Goal: Task Accomplishment & Management: Use online tool/utility

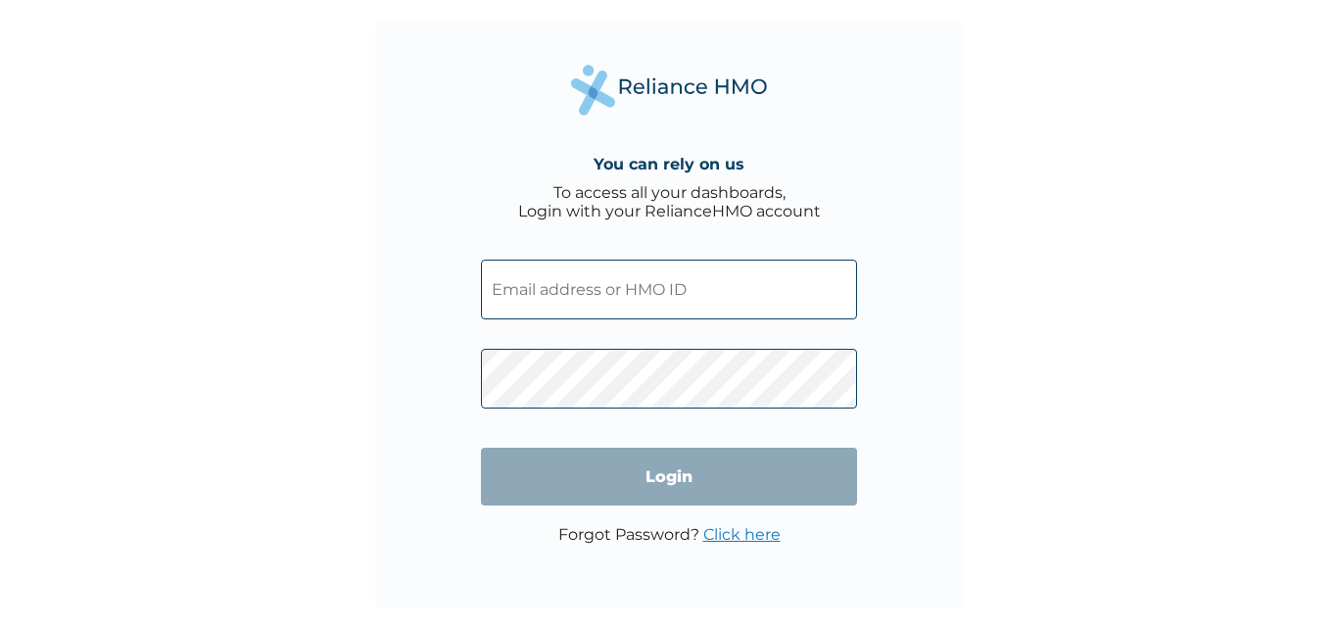
type input "SBG/10162/A"
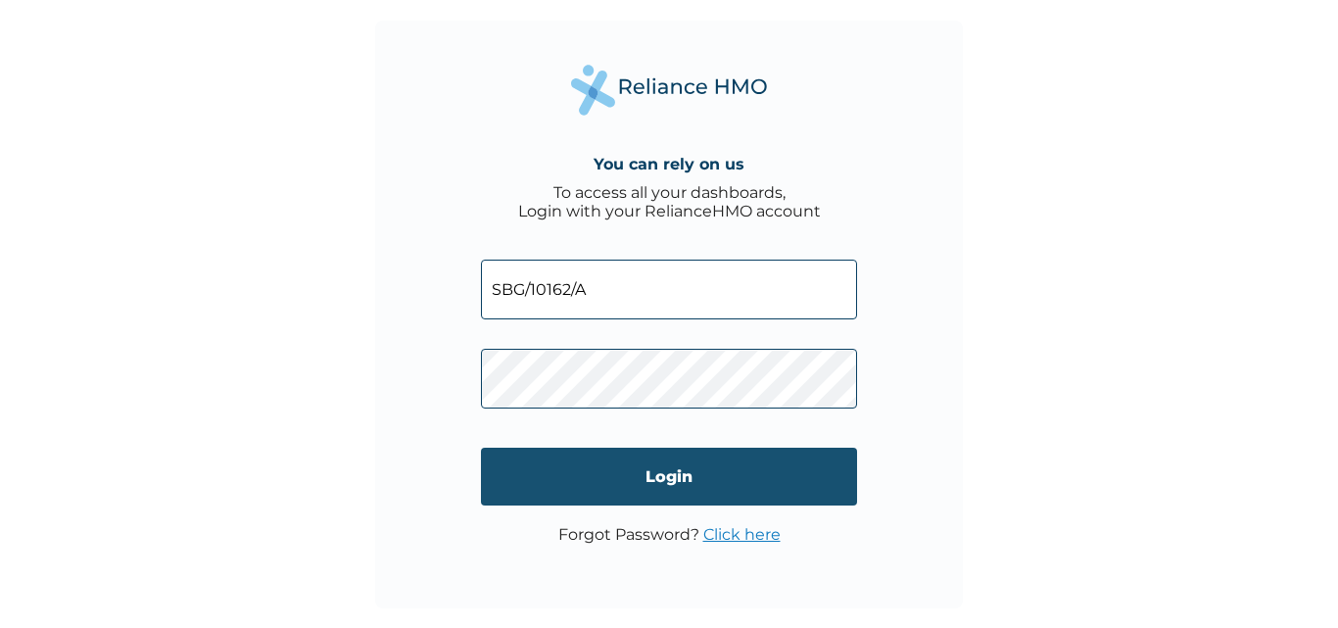
click at [671, 486] on input "Login" at bounding box center [669, 477] width 376 height 58
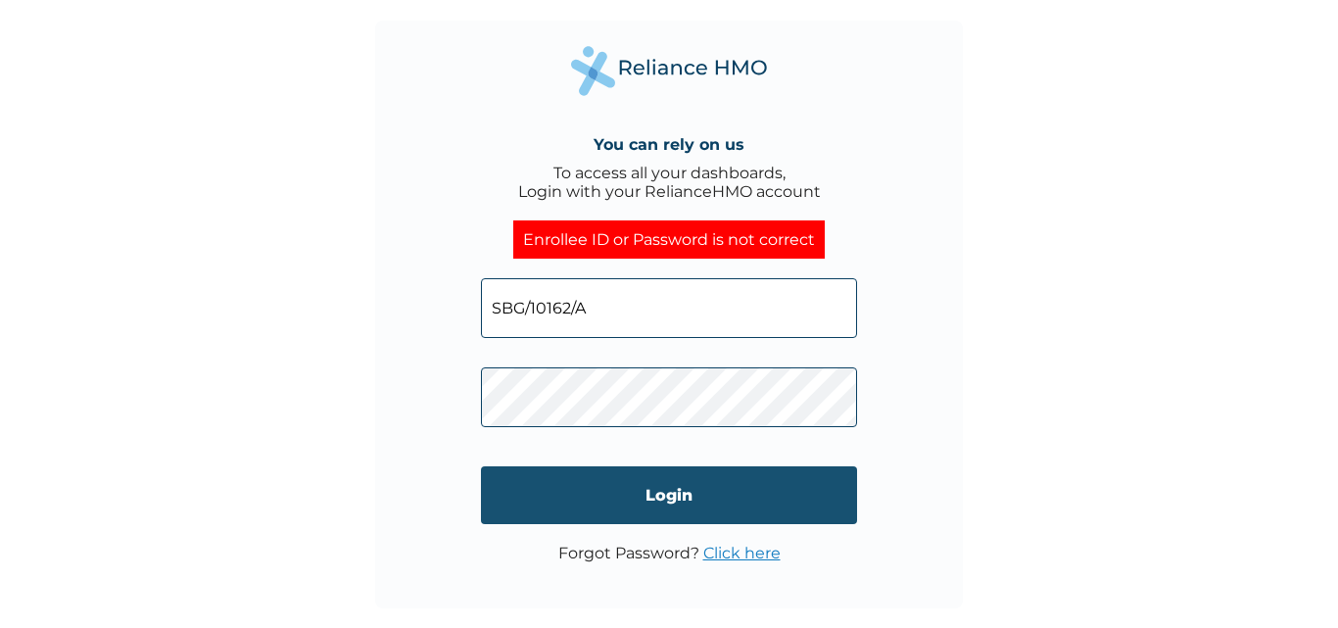
click at [534, 479] on input "Login" at bounding box center [669, 495] width 376 height 58
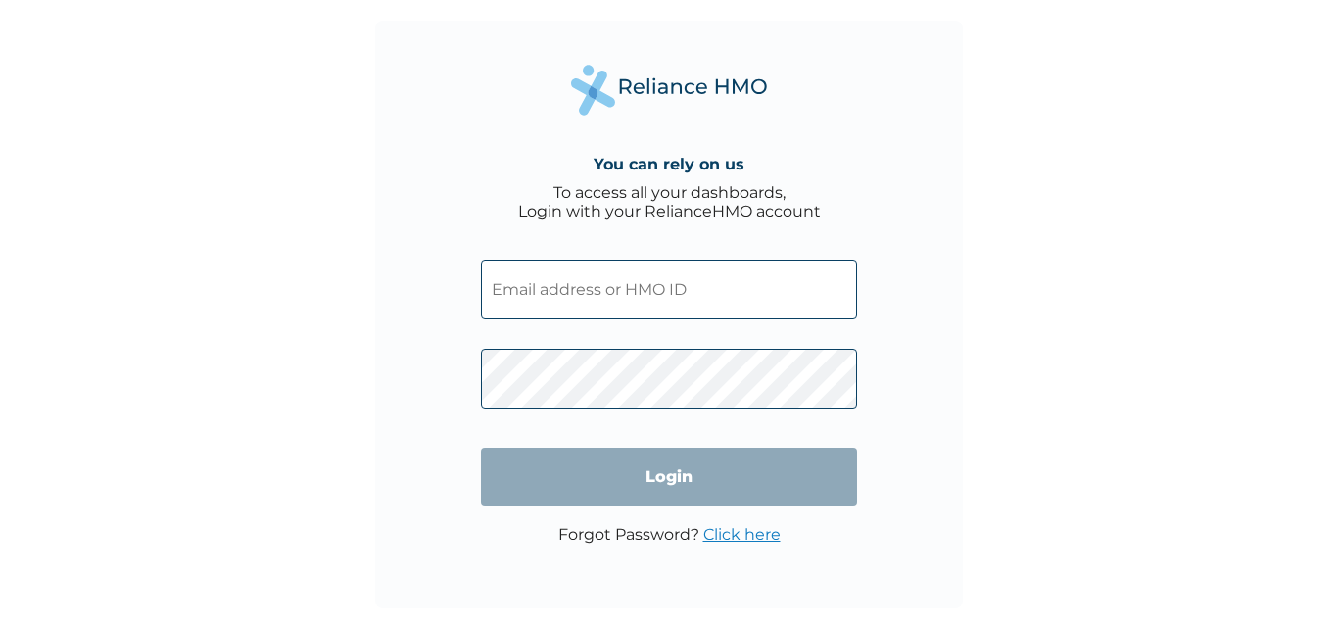
type input "SBG/10162/A"
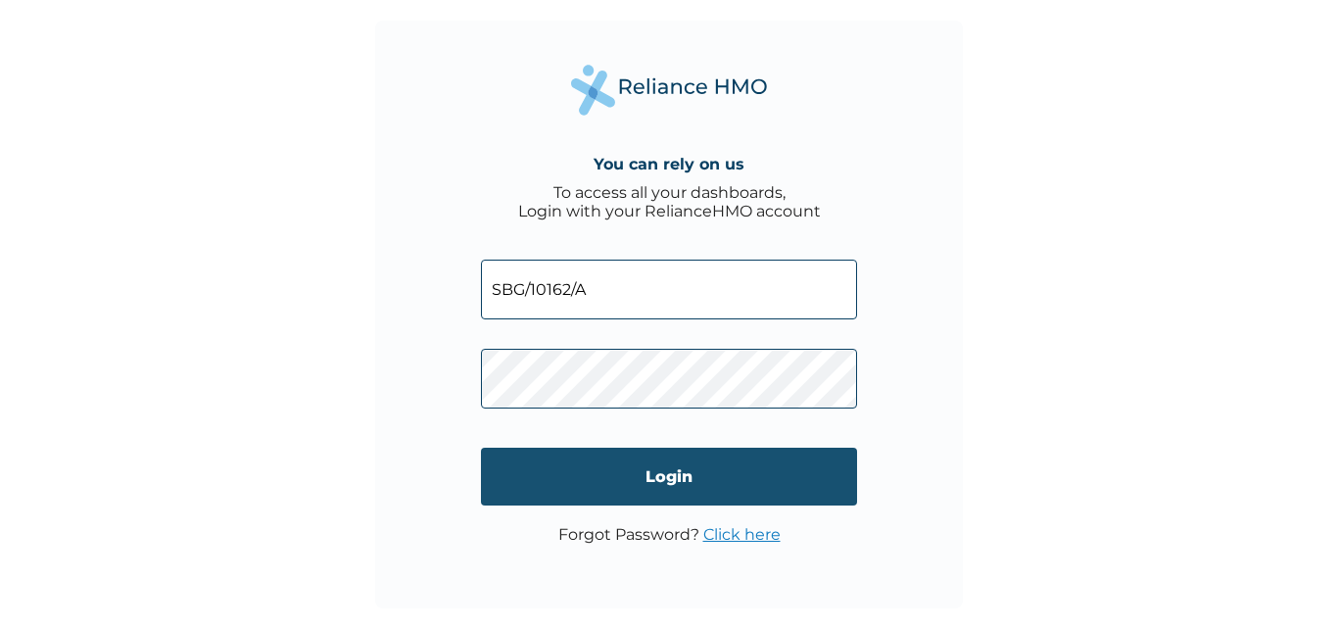
click at [658, 475] on input "Login" at bounding box center [669, 477] width 376 height 58
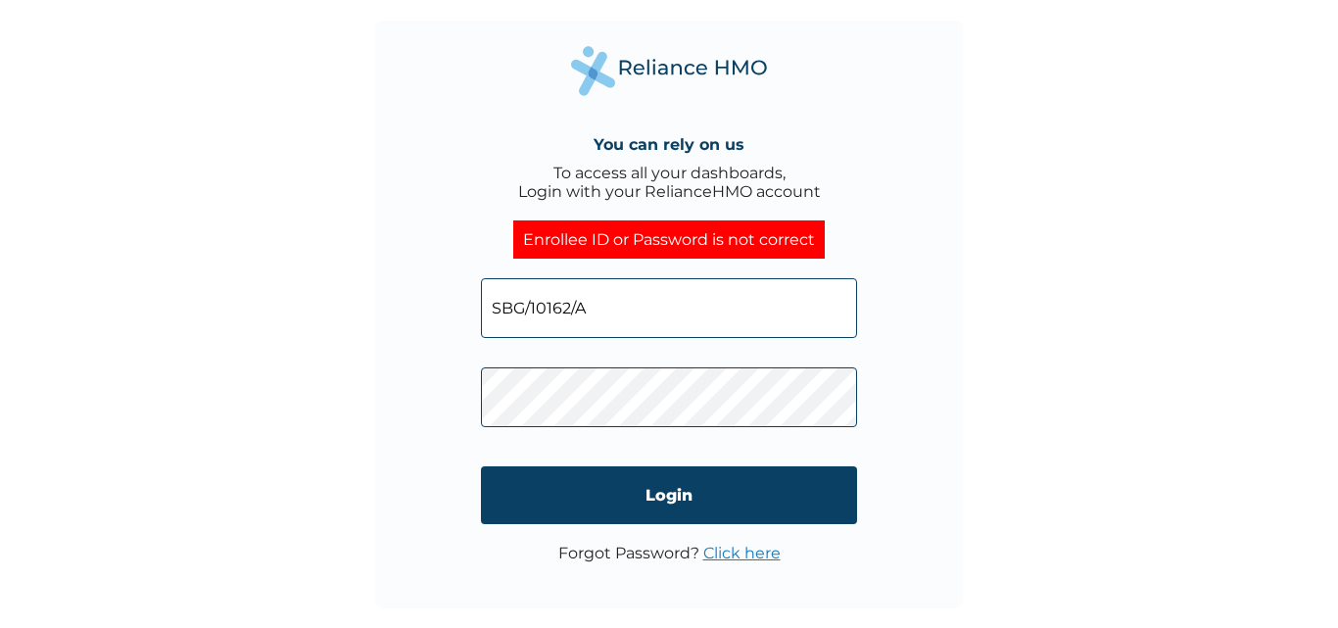
click at [728, 553] on link "Click here" at bounding box center [741, 553] width 77 height 19
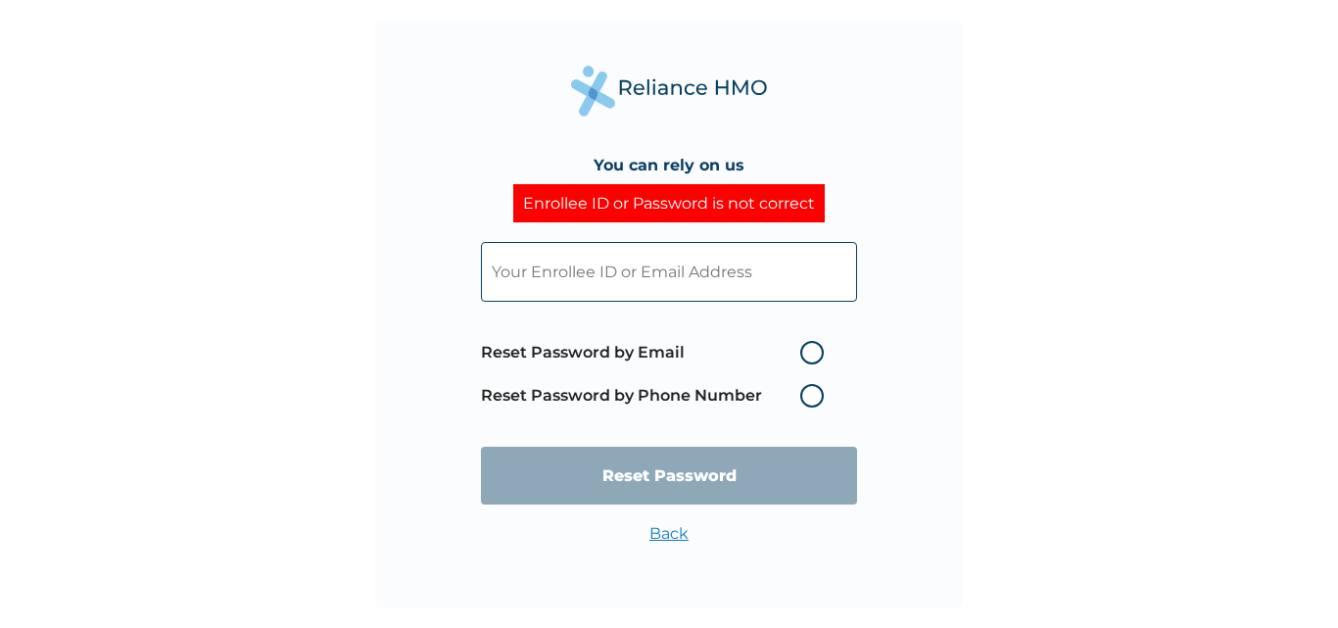
click at [805, 394] on label "Reset Password by Phone Number" at bounding box center [657, 396] width 353 height 24
click at [814, 392] on label "Reset Password by Phone Number" at bounding box center [657, 396] width 353 height 24
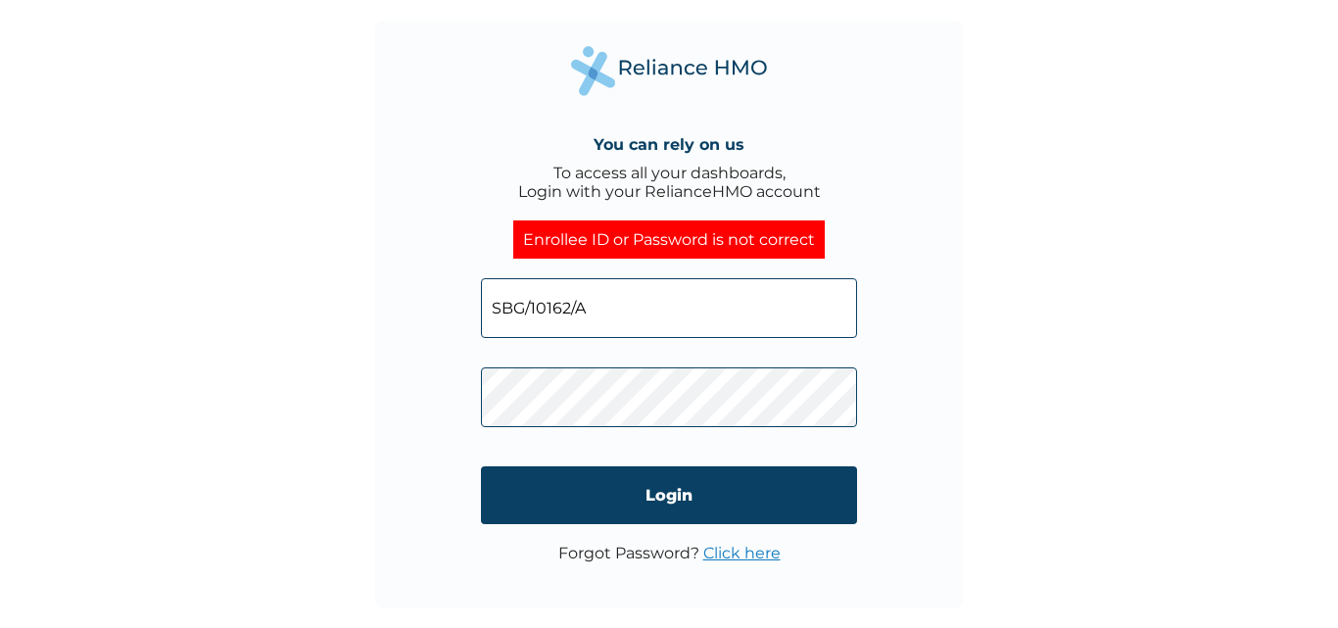
click at [547, 307] on input "SBG/10162/A" at bounding box center [669, 308] width 376 height 60
click at [734, 552] on link "Click here" at bounding box center [741, 553] width 77 height 19
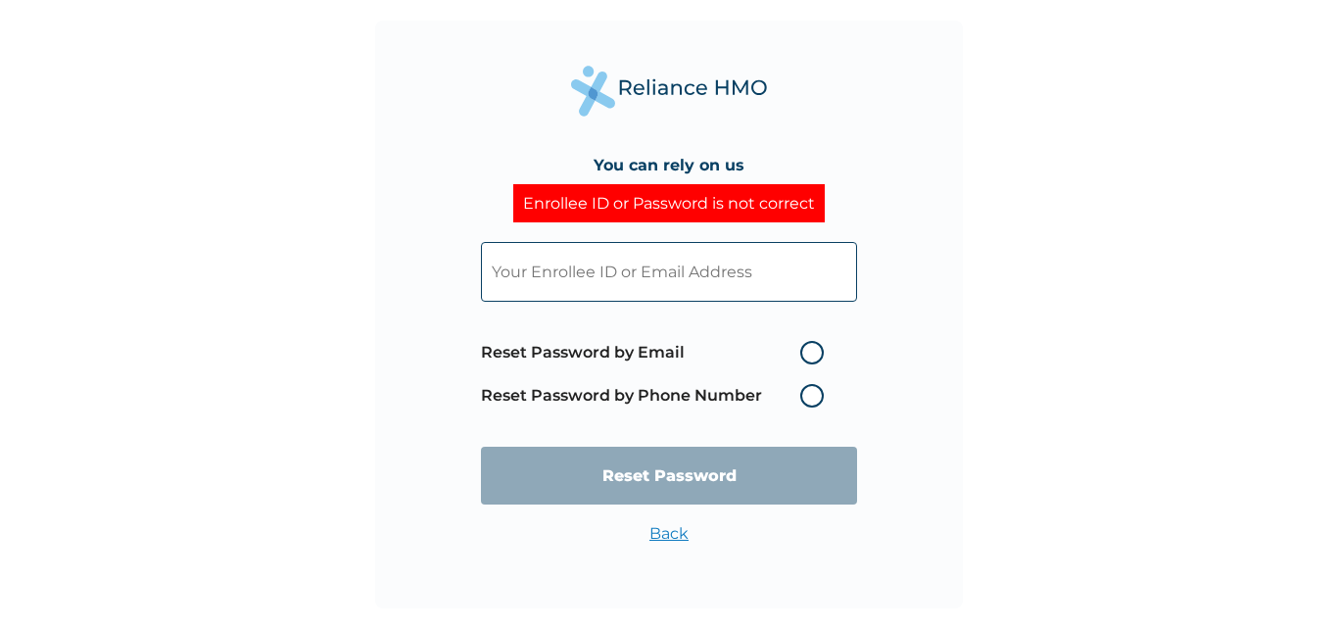
click at [641, 271] on input "text" at bounding box center [669, 272] width 376 height 60
type input "SBG/10162/A"
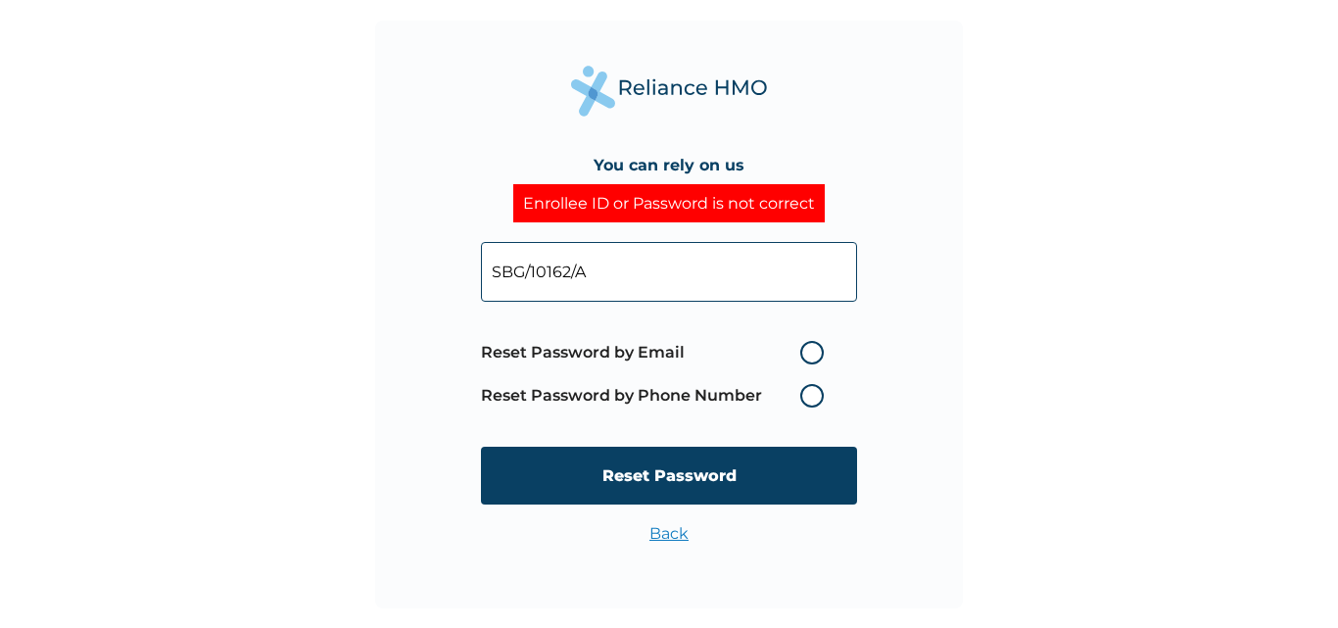
click at [806, 395] on label "Reset Password by Phone Number" at bounding box center [657, 396] width 353 height 24
click at [809, 397] on label "Reset Password by Phone Number" at bounding box center [657, 396] width 353 height 24
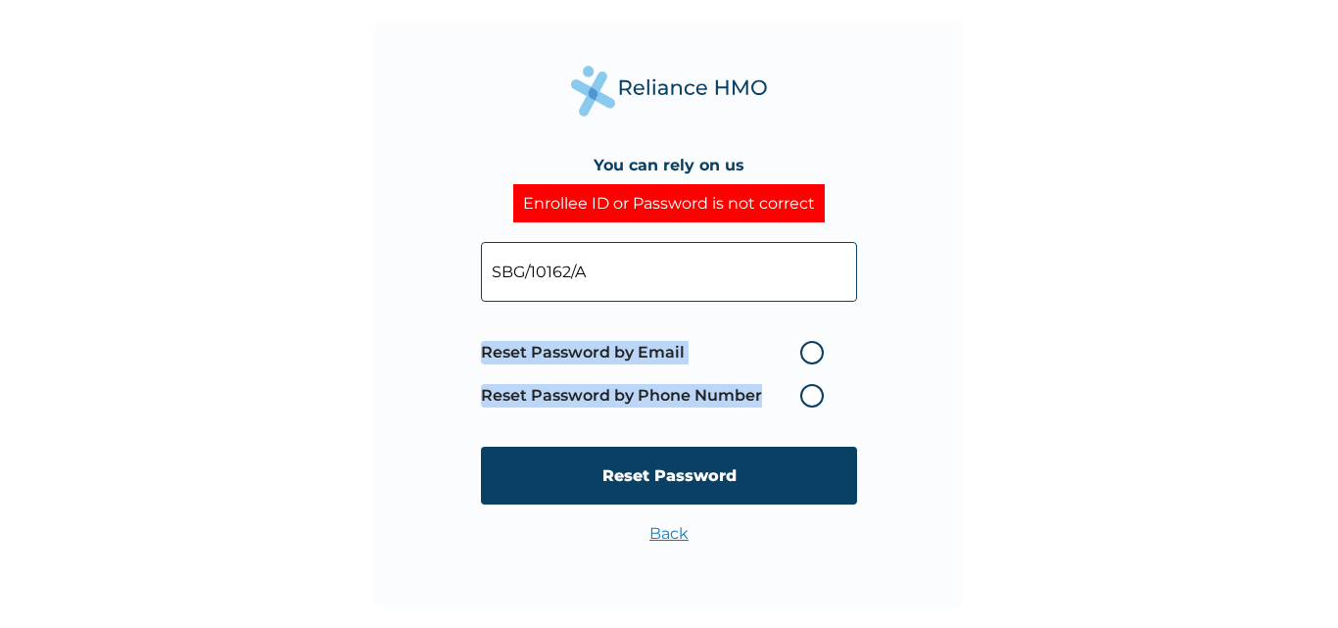
click at [809, 397] on label "Reset Password by Phone Number" at bounding box center [657, 396] width 353 height 24
click at [812, 384] on label "Reset Password by Phone Number" at bounding box center [657, 396] width 353 height 24
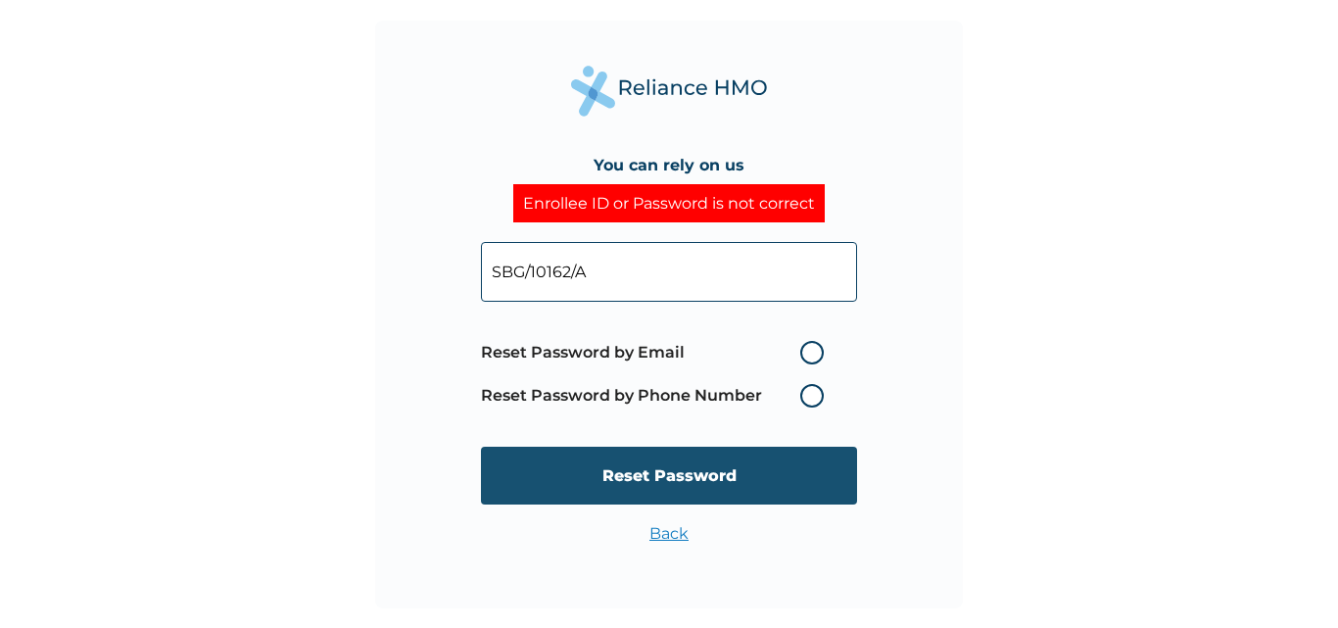
click at [703, 482] on input "Reset Password" at bounding box center [669, 476] width 376 height 58
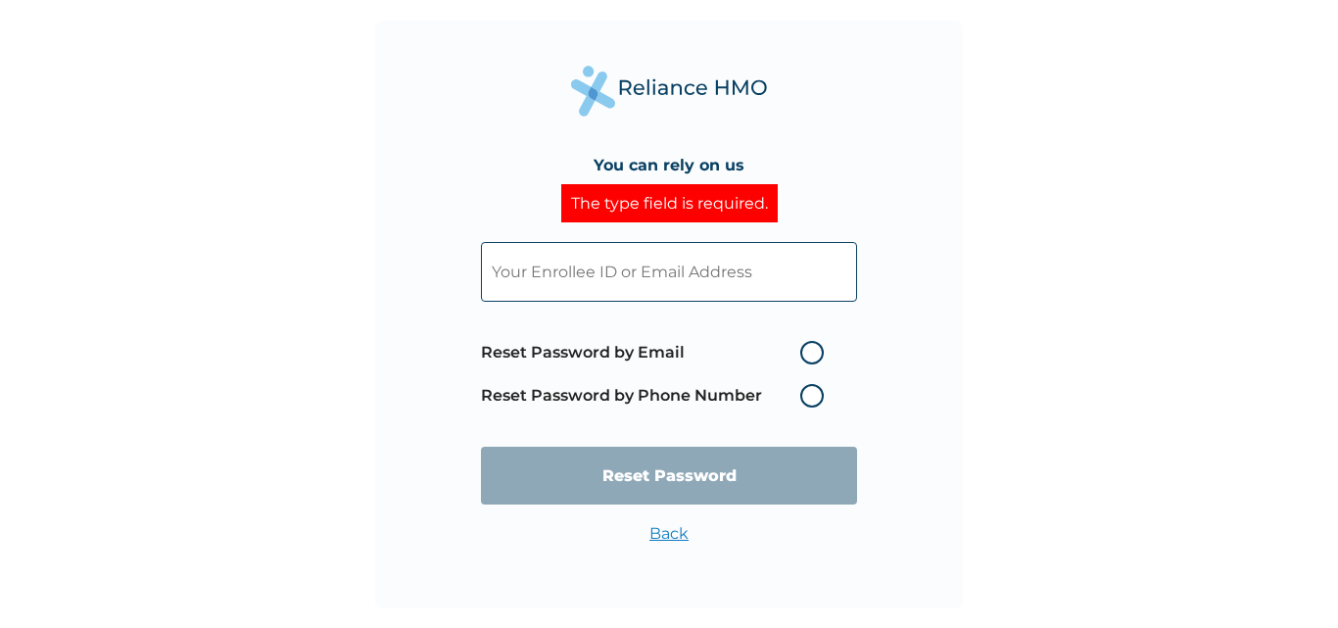
click at [553, 265] on input "text" at bounding box center [669, 272] width 376 height 60
paste input "SBG/10162/A"
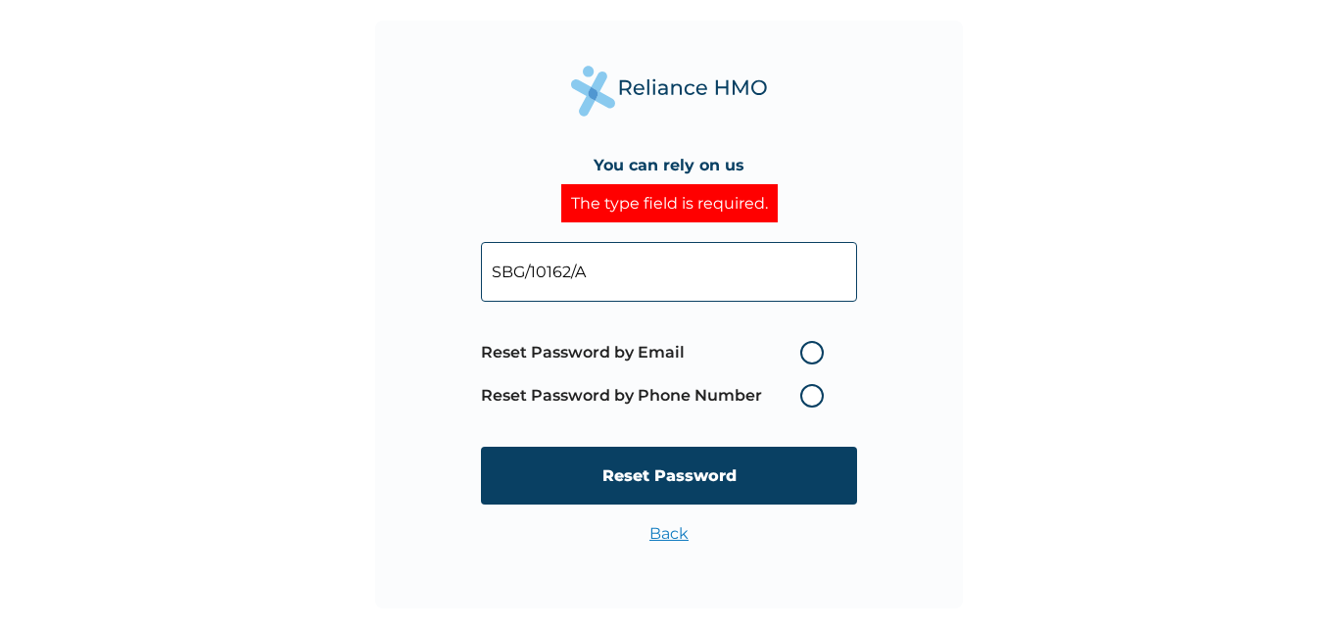
type input "SBG/10162/A"
click at [807, 403] on label "Reset Password by Phone Number" at bounding box center [657, 396] width 353 height 24
click at [813, 356] on label "Reset Password by Email" at bounding box center [657, 353] width 353 height 24
click at [804, 356] on input "Reset Password by Email" at bounding box center [788, 352] width 31 height 31
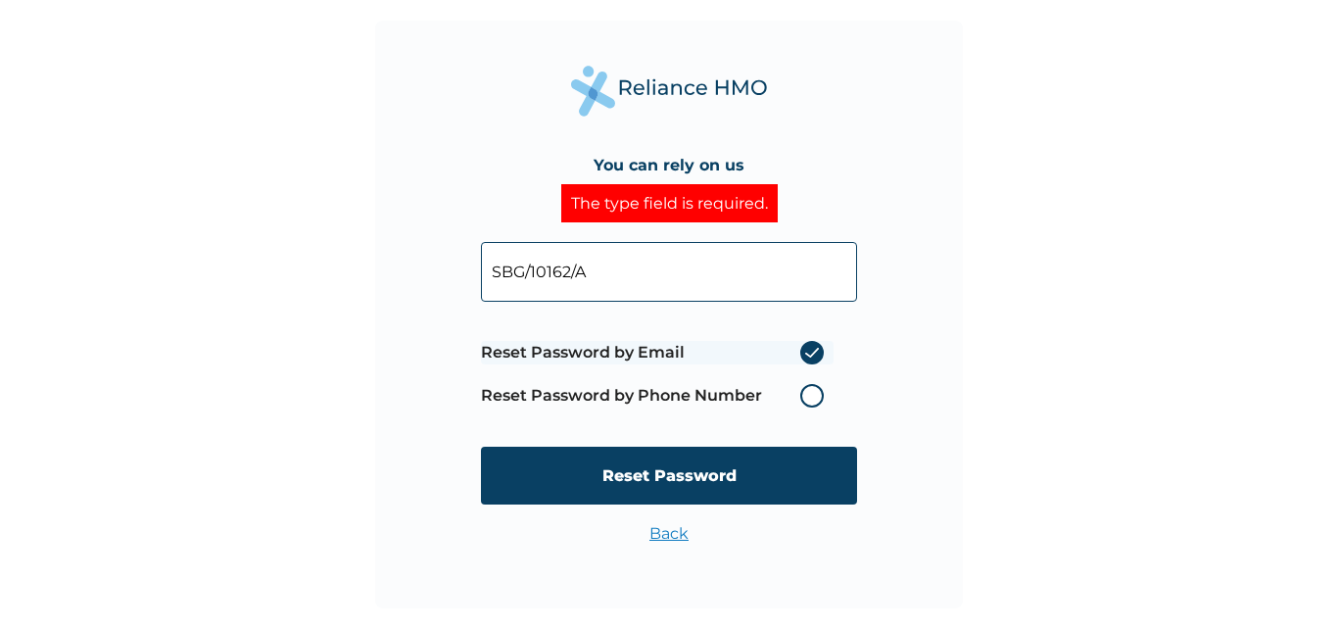
radio input "true"
click at [812, 389] on label "Reset Password by Phone Number" at bounding box center [657, 396] width 353 height 24
click at [812, 390] on label "Reset Password by Phone Number" at bounding box center [657, 396] width 353 height 24
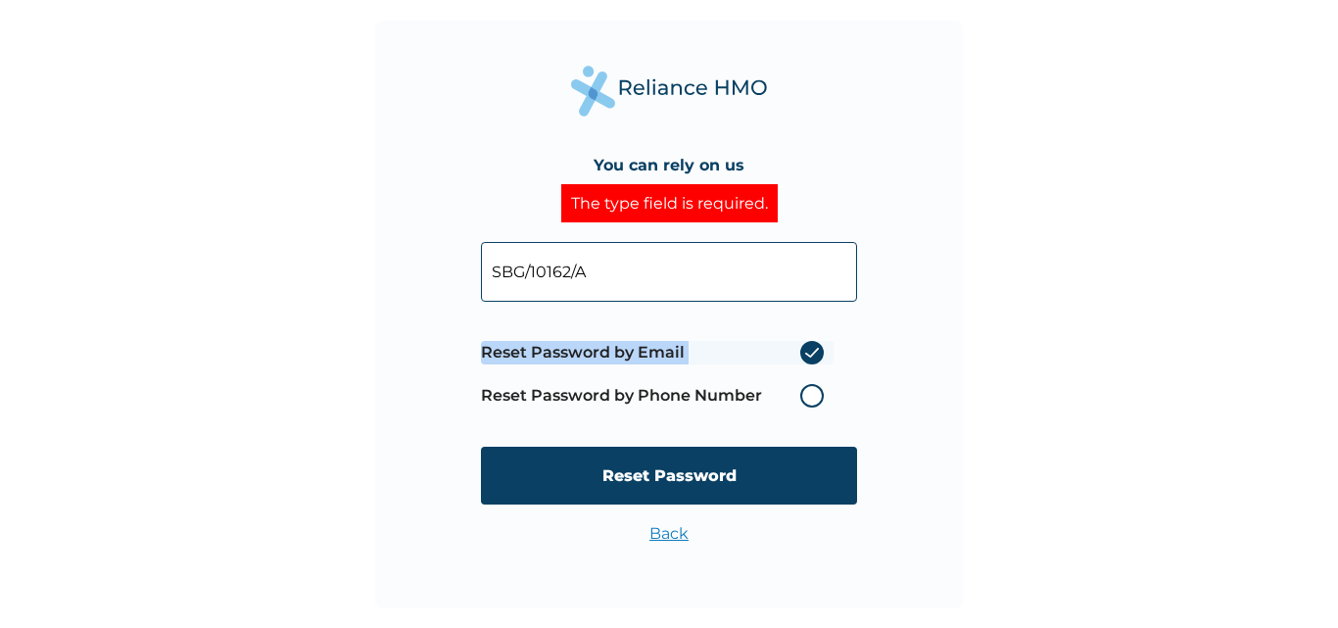
click at [812, 390] on label "Reset Password by Phone Number" at bounding box center [657, 396] width 353 height 24
click at [811, 390] on label "Reset Password by Phone Number" at bounding box center [657, 396] width 353 height 24
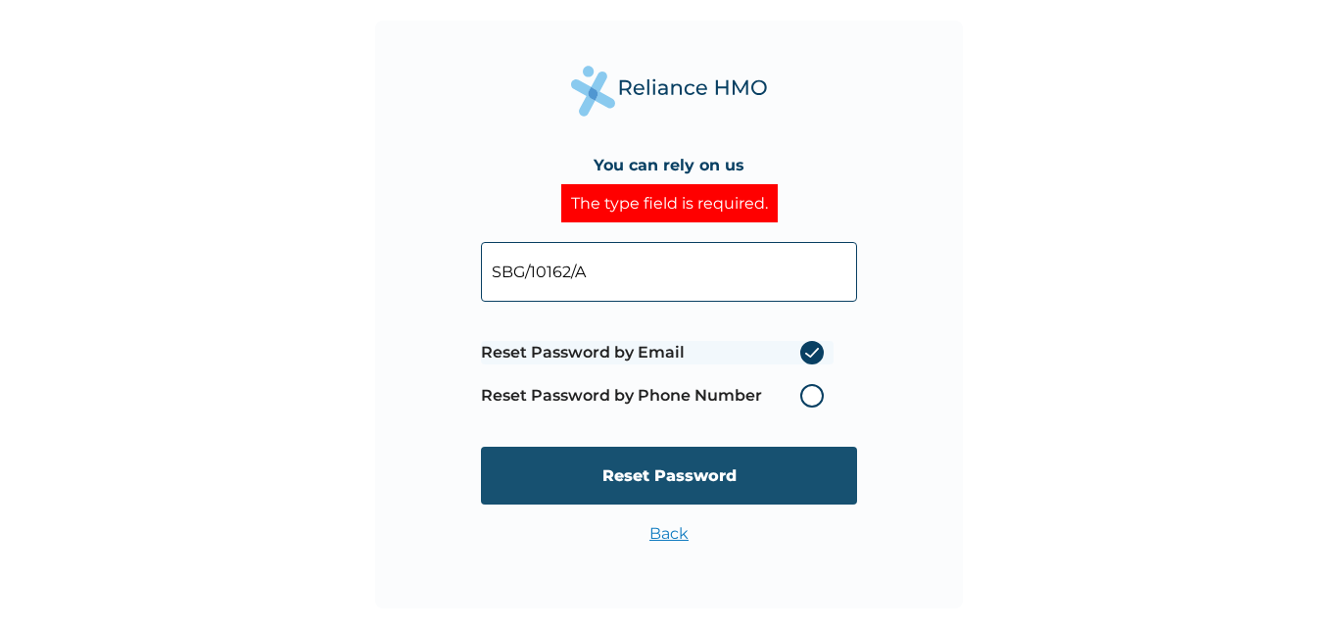
click at [710, 472] on input "Reset Password" at bounding box center [669, 476] width 376 height 58
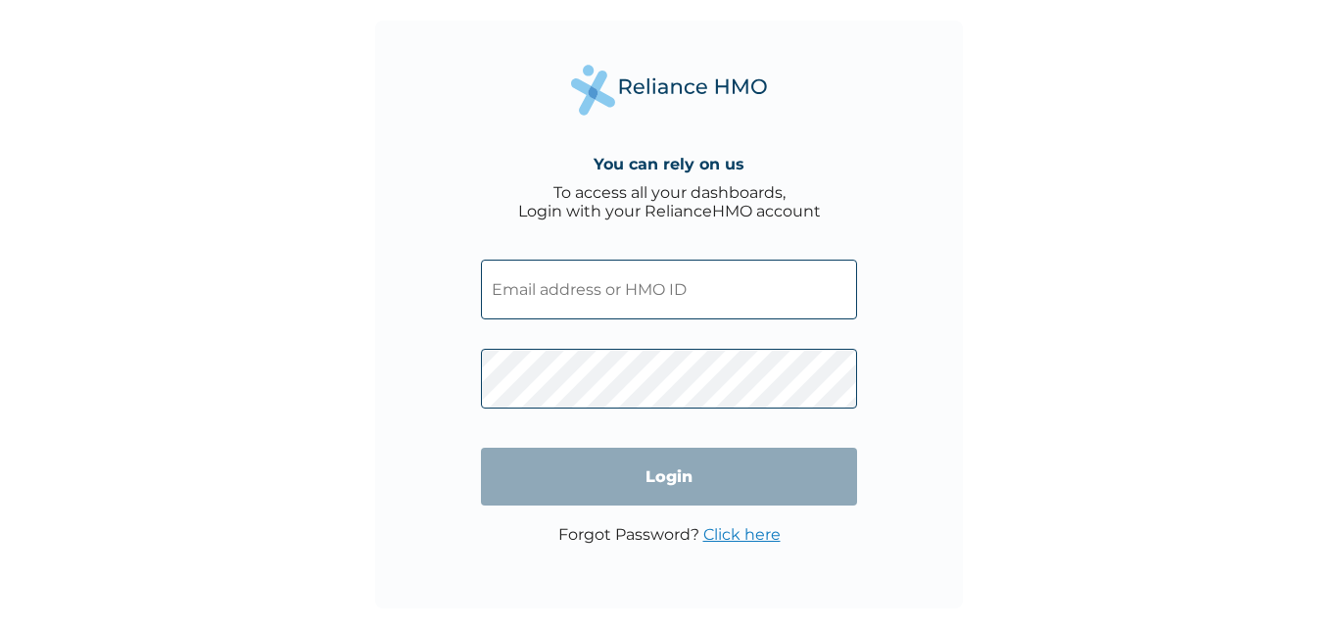
type input "SBG/10162/A"
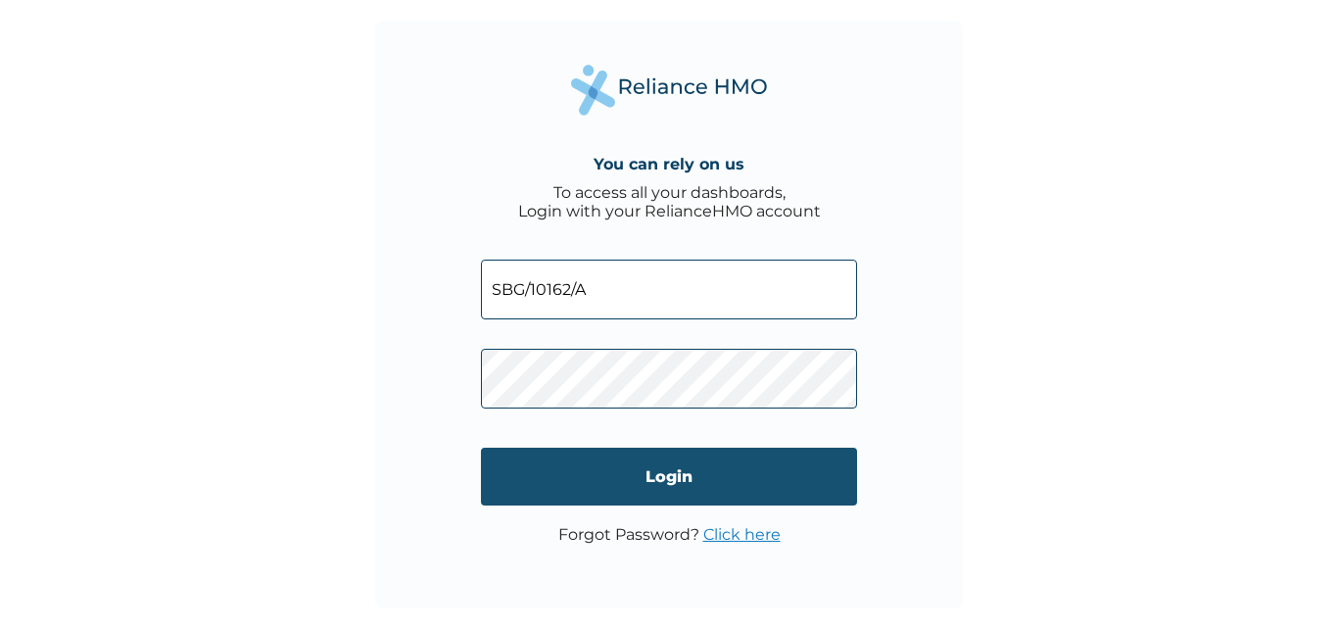
click at [793, 476] on input "Login" at bounding box center [669, 477] width 376 height 58
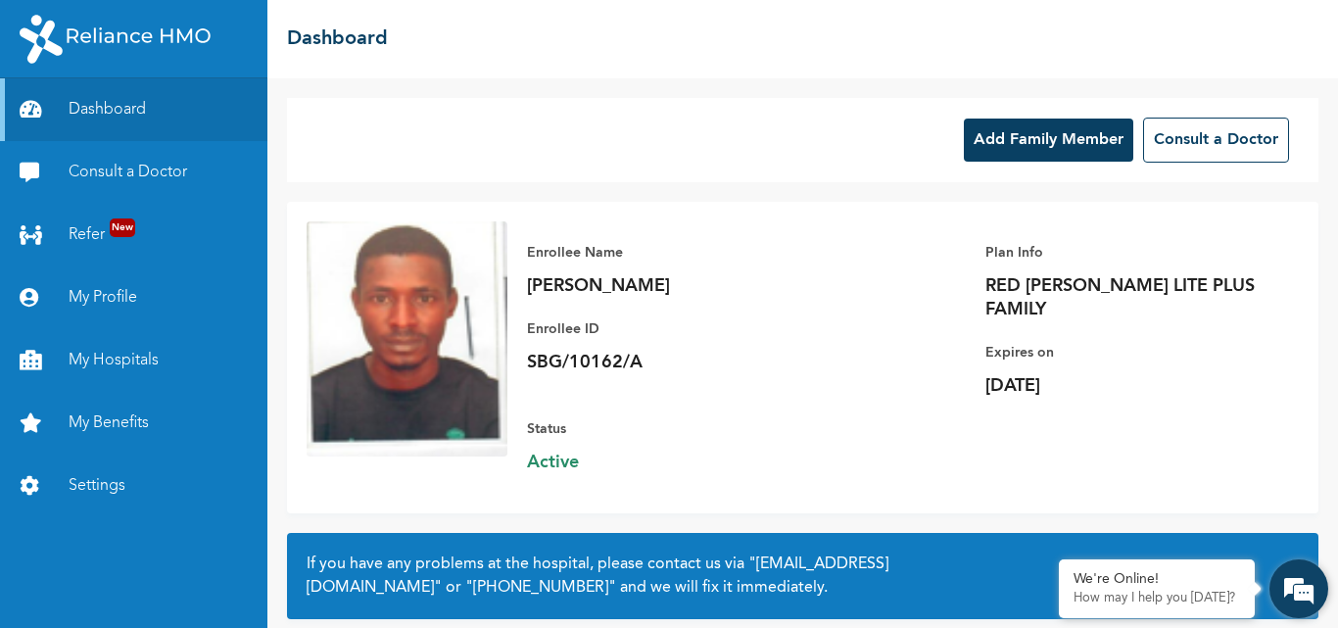
click at [1307, 579] on em at bounding box center [1298, 588] width 53 height 53
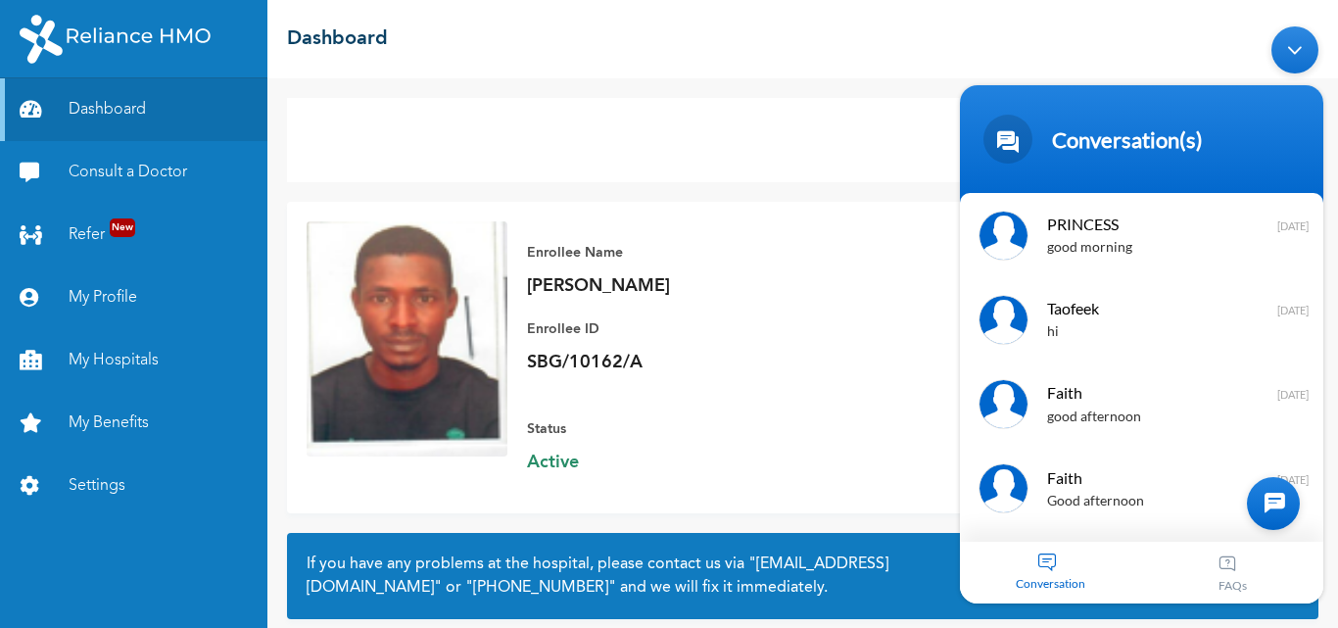
click at [794, 67] on div "☰ Dashboard" at bounding box center [802, 39] width 1070 height 78
click at [760, 331] on p "Enrollee ID" at bounding box center [664, 329] width 274 height 24
click at [1300, 59] on div "Minimize live chat window" at bounding box center [1294, 49] width 47 height 47
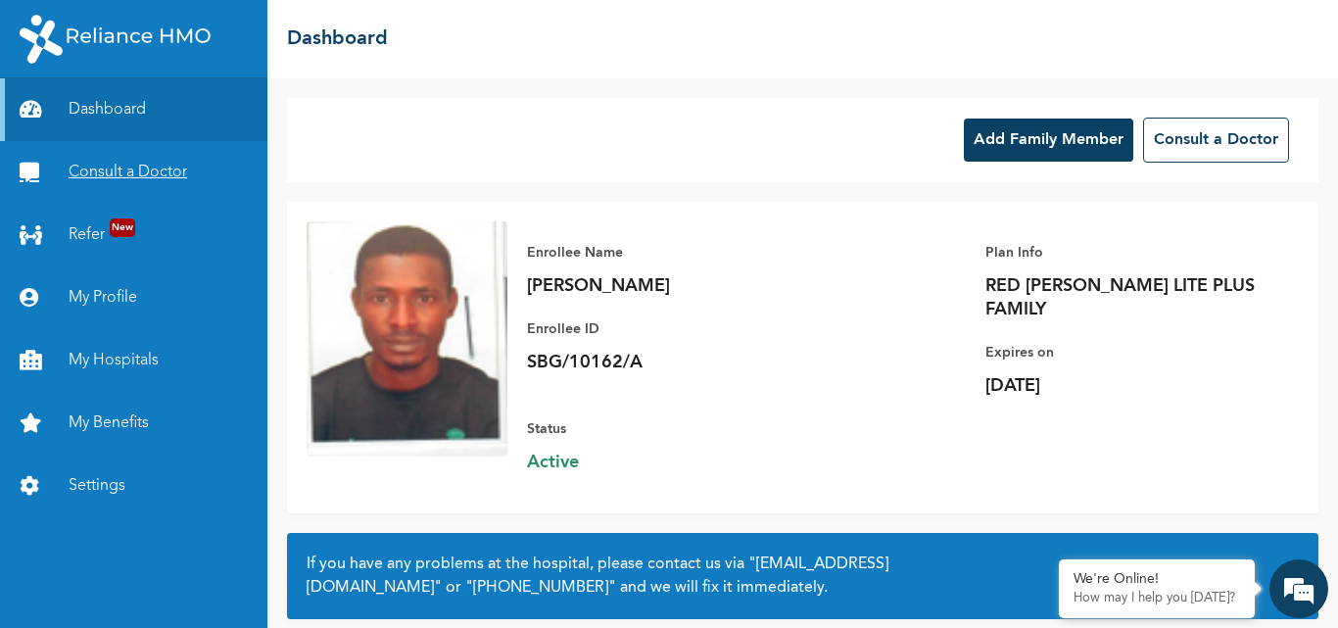
click at [92, 168] on link "Consult a Doctor" at bounding box center [133, 172] width 267 height 63
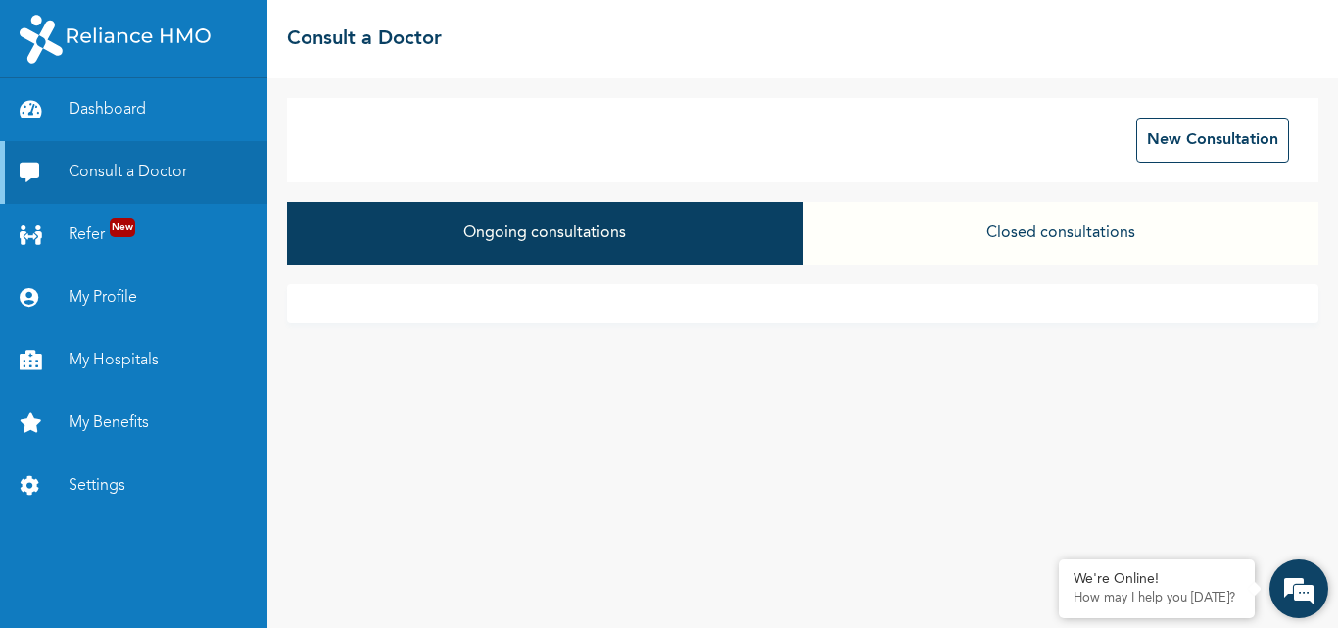
click at [1286, 585] on em at bounding box center [1298, 588] width 53 height 53
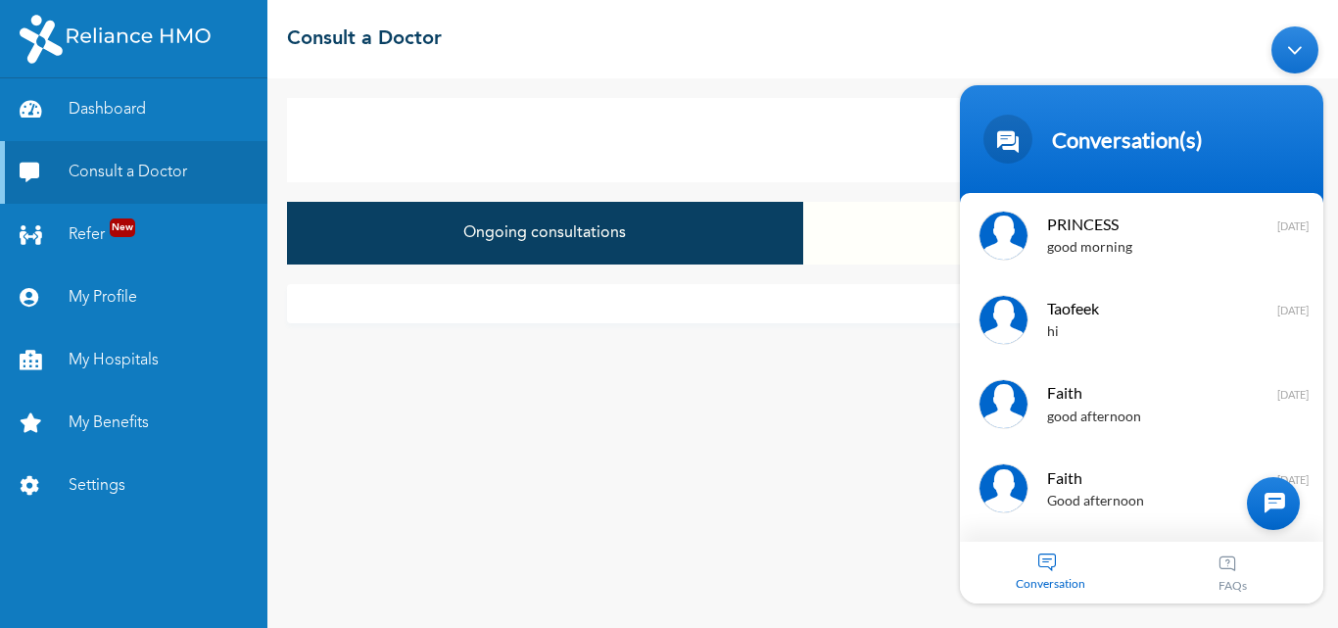
click at [1037, 559] on div "Conversation" at bounding box center [1051, 573] width 182 height 62
click at [1045, 565] on div "Conversation" at bounding box center [1051, 573] width 182 height 62
click at [1048, 563] on div "Conversation" at bounding box center [1051, 573] width 182 height 62
click at [1289, 44] on div "Minimize live chat window" at bounding box center [1294, 49] width 47 height 47
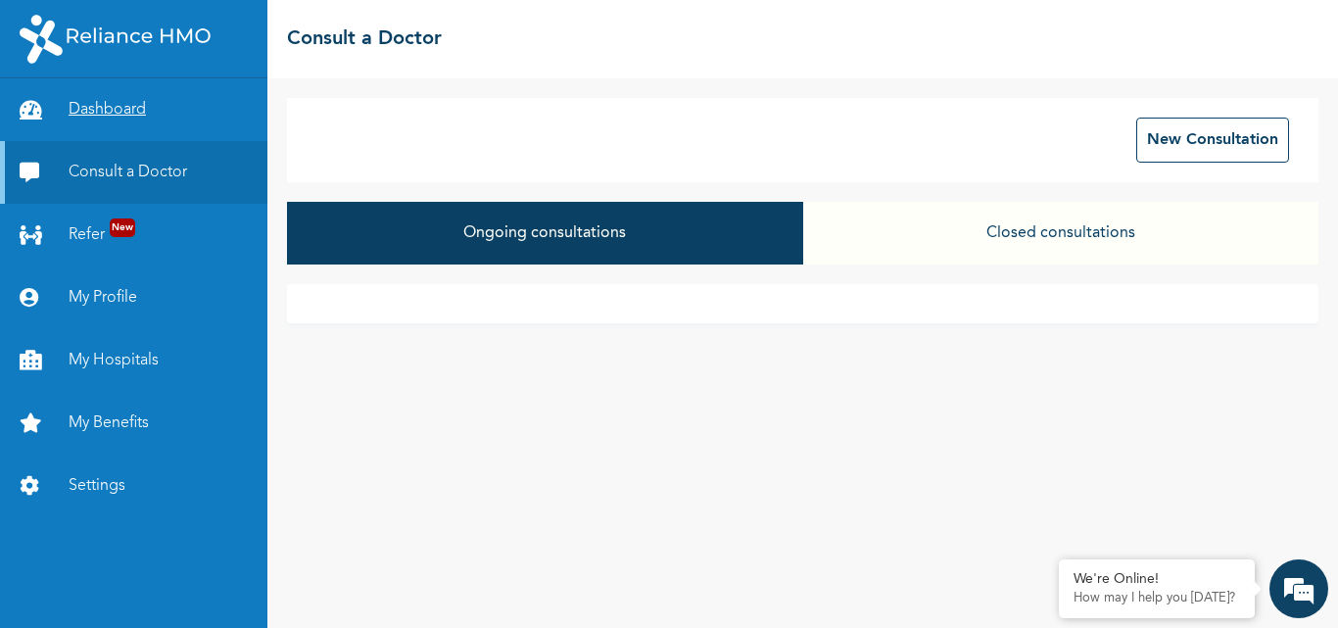
click at [90, 100] on link "Dashboard" at bounding box center [133, 109] width 267 height 63
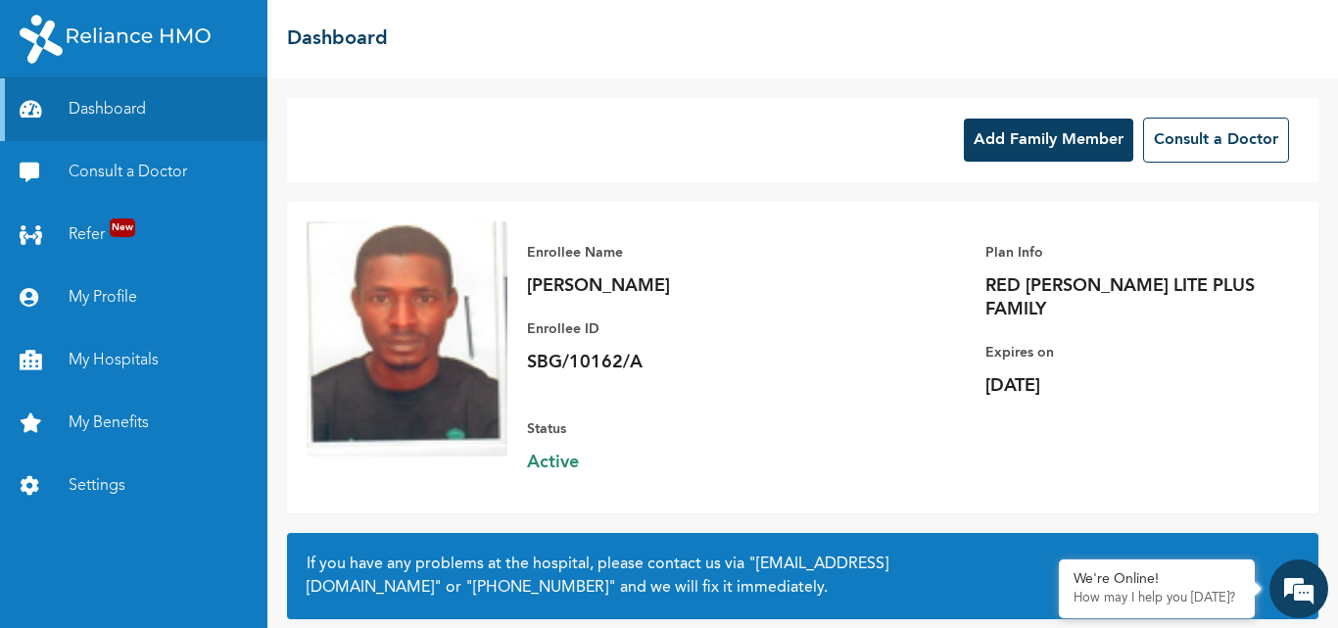
scroll to position [144, 0]
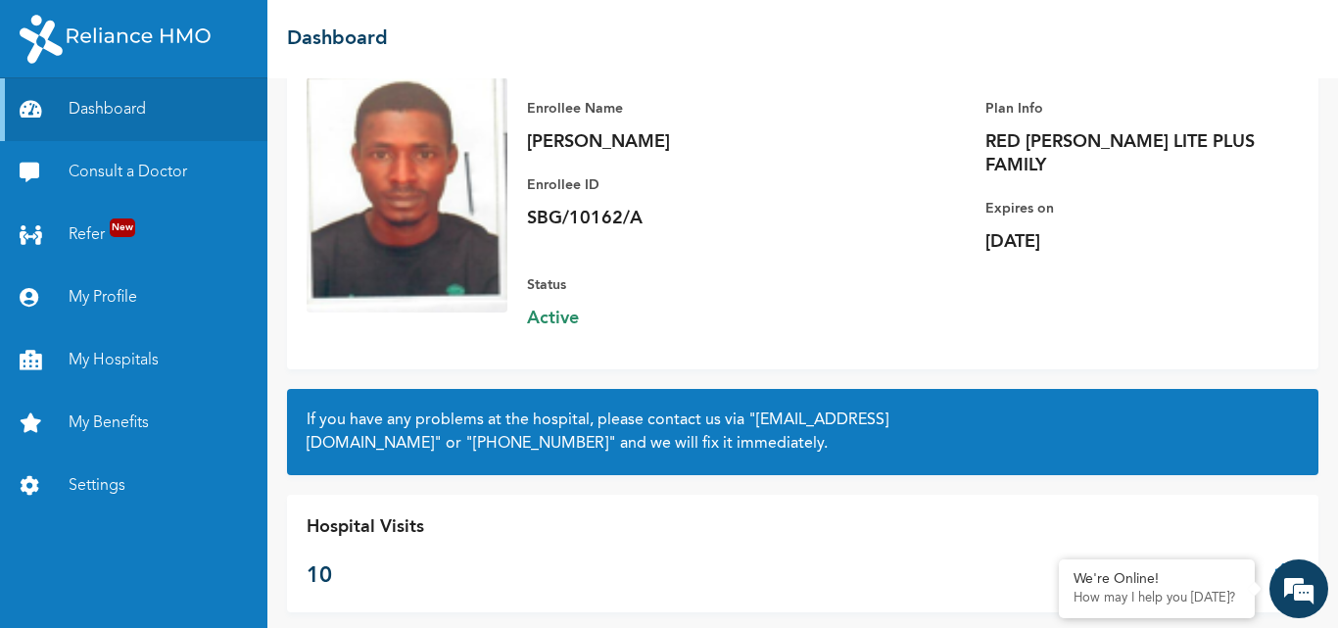
click at [342, 560] on p "10" at bounding box center [366, 576] width 118 height 32
